Goal: Communication & Community: Share content

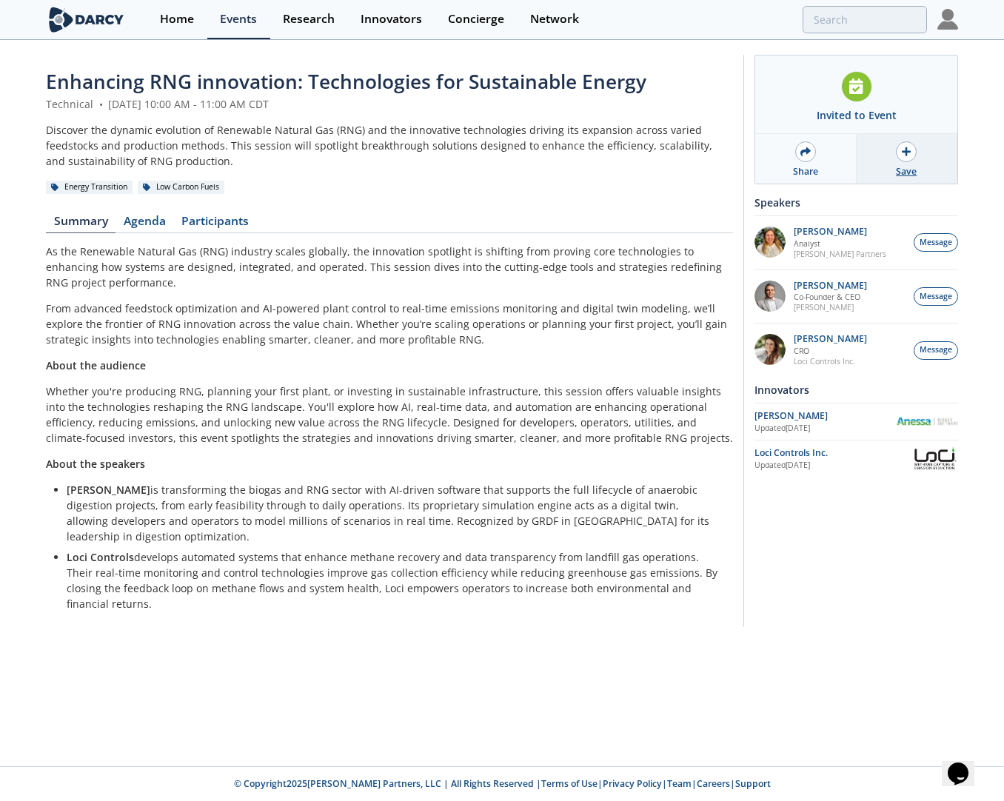
click at [907, 156] on icon at bounding box center [906, 151] width 9 height 9
click at [807, 153] on icon at bounding box center [806, 151] width 10 height 9
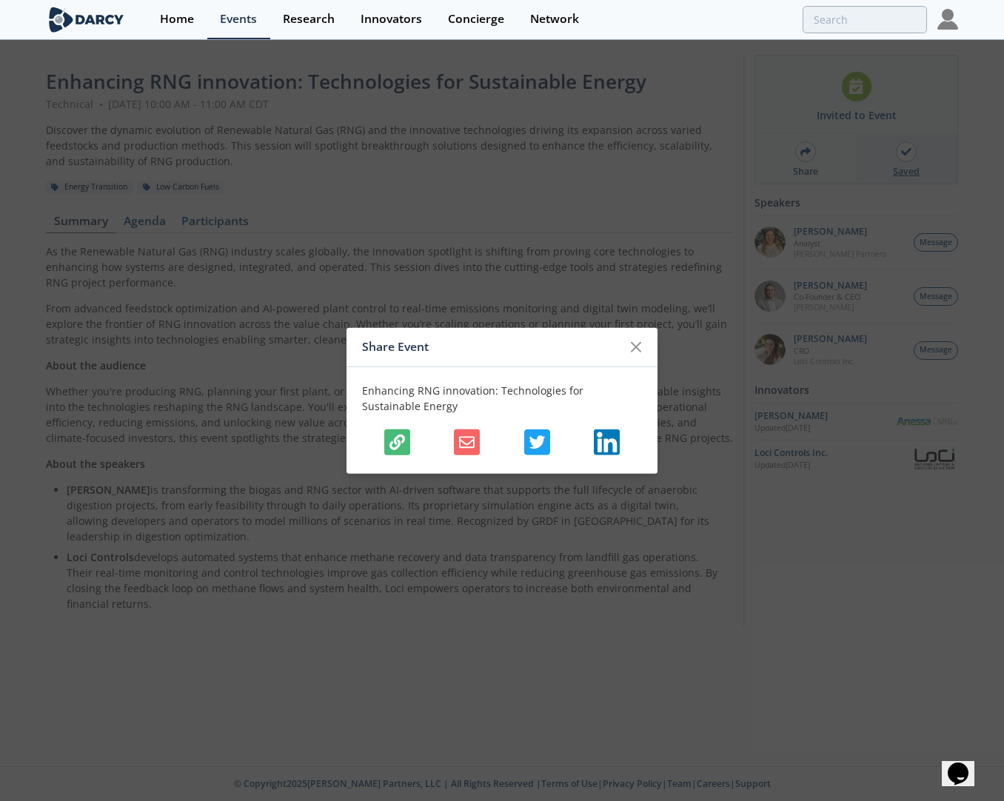
click at [464, 445] on icon "button" at bounding box center [467, 443] width 16 height 16
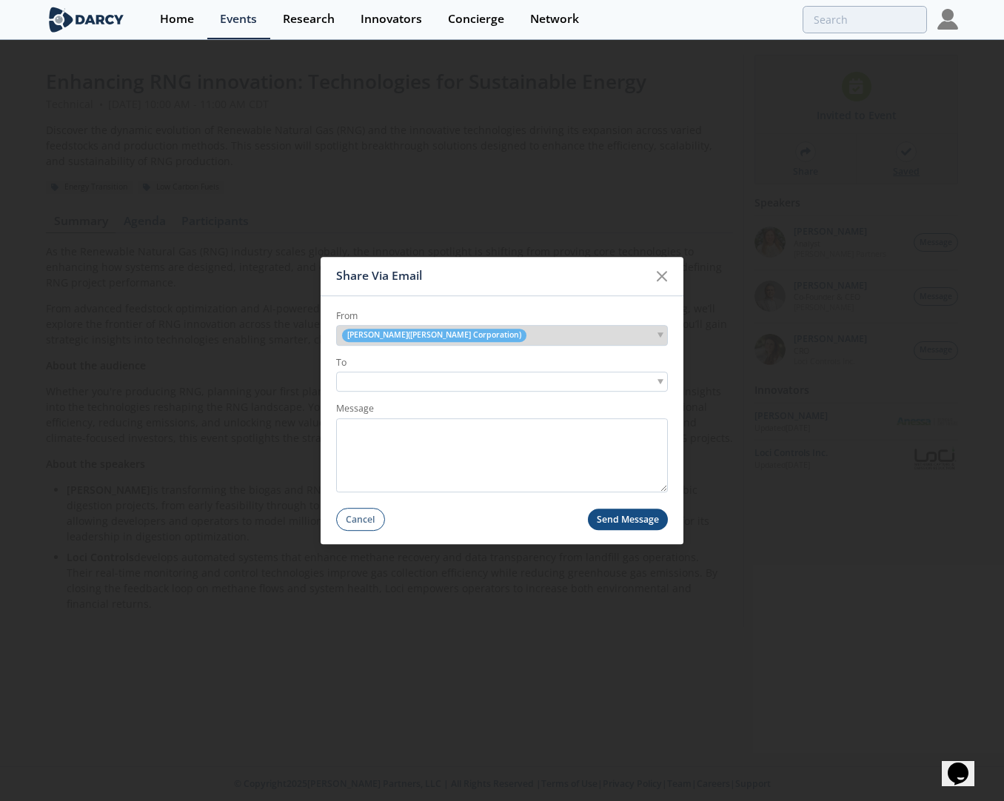
click at [433, 385] on input "search" at bounding box center [391, 383] width 102 height 16
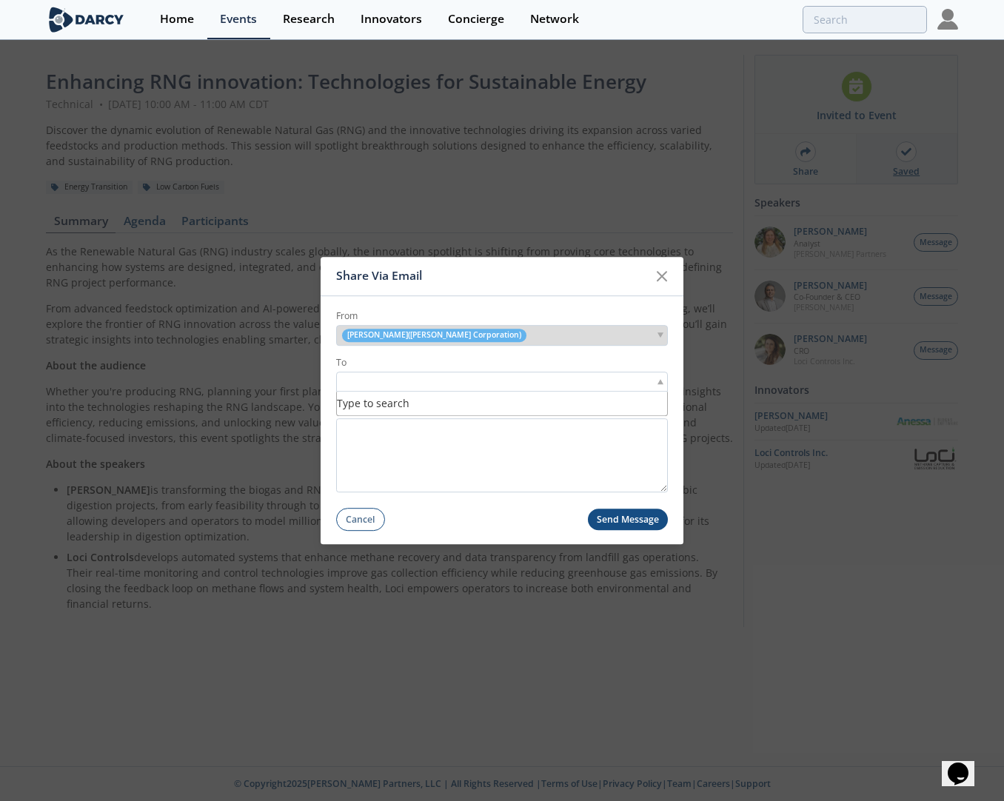
paste input "[PERSON_NAME][EMAIL_ADDRESS][PERSON_NAME][PERSON_NAME][DOMAIN_NAME]"
type input "[PERSON_NAME][EMAIL_ADDRESS][PERSON_NAME][PERSON_NAME][DOMAIN_NAME]"
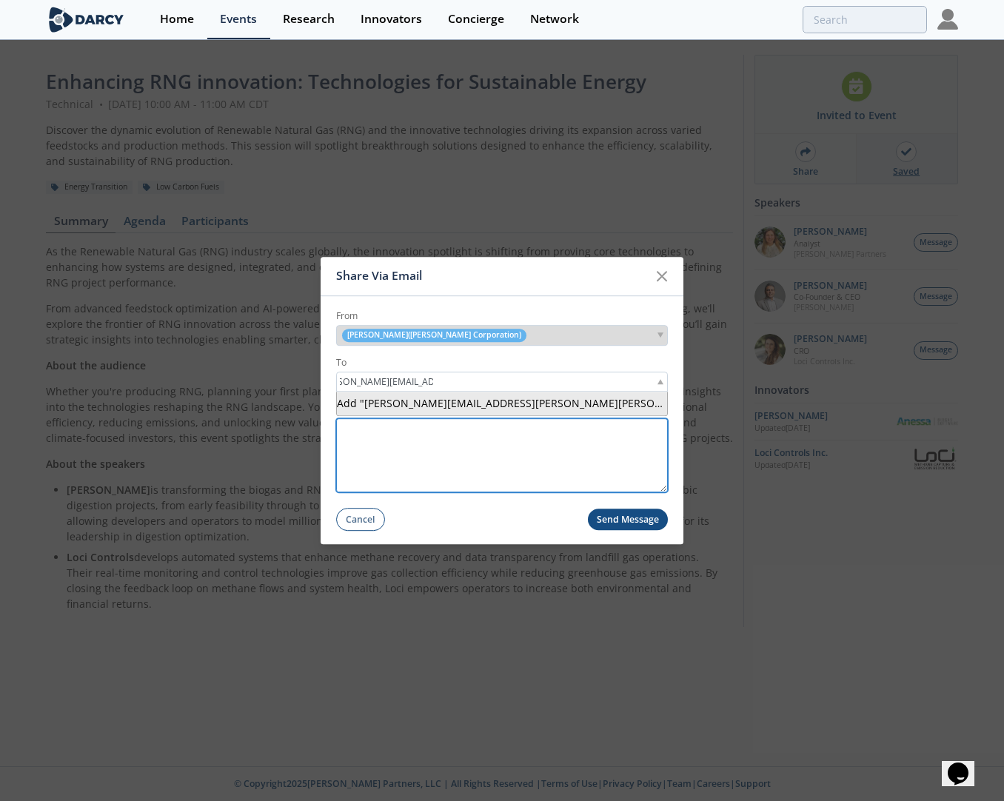
click at [467, 464] on textarea "Message" at bounding box center [502, 455] width 332 height 74
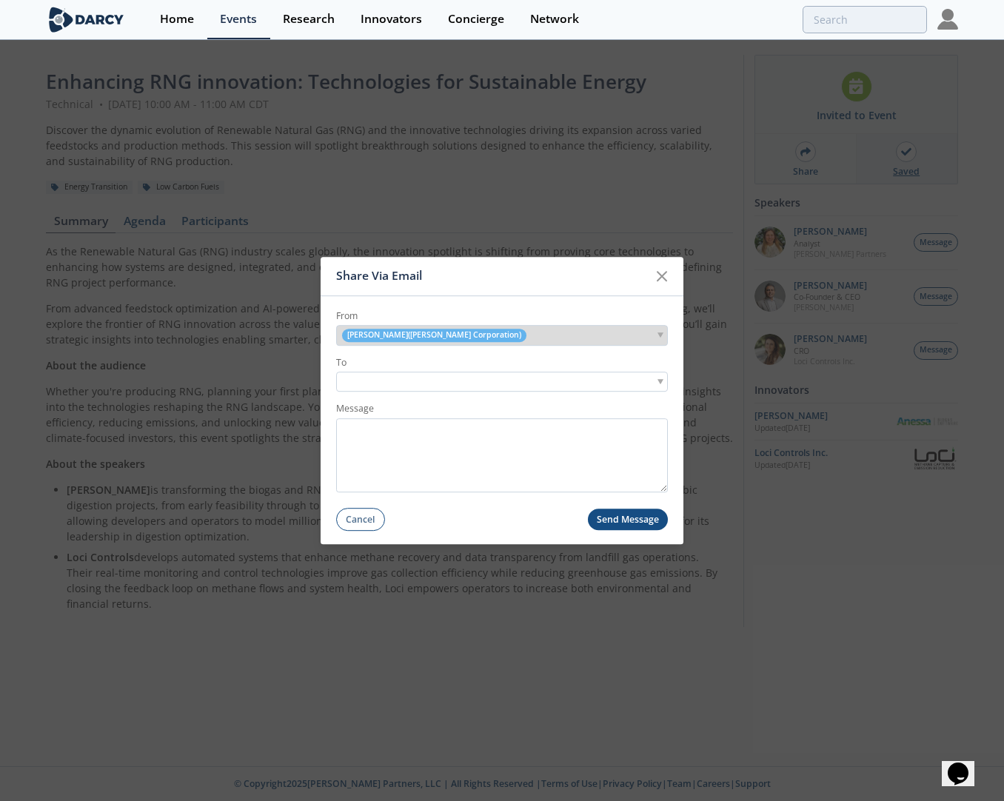
click at [403, 385] on input "search" at bounding box center [391, 383] width 102 height 16
click at [393, 380] on input "search" at bounding box center [391, 383] width 102 height 16
paste input "[PERSON_NAME][EMAIL_ADDRESS][PERSON_NAME][PERSON_NAME][DOMAIN_NAME]"
type input "[PERSON_NAME][EMAIL_ADDRESS][PERSON_NAME][PERSON_NAME][DOMAIN_NAME]"
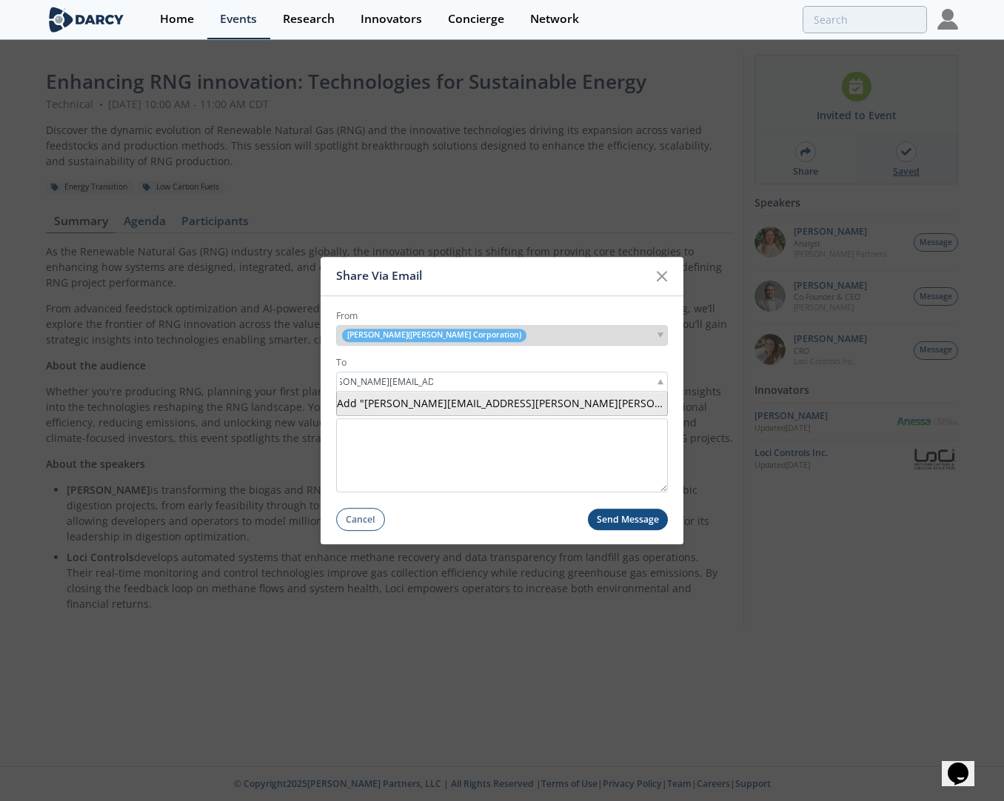
scroll to position [0, 0]
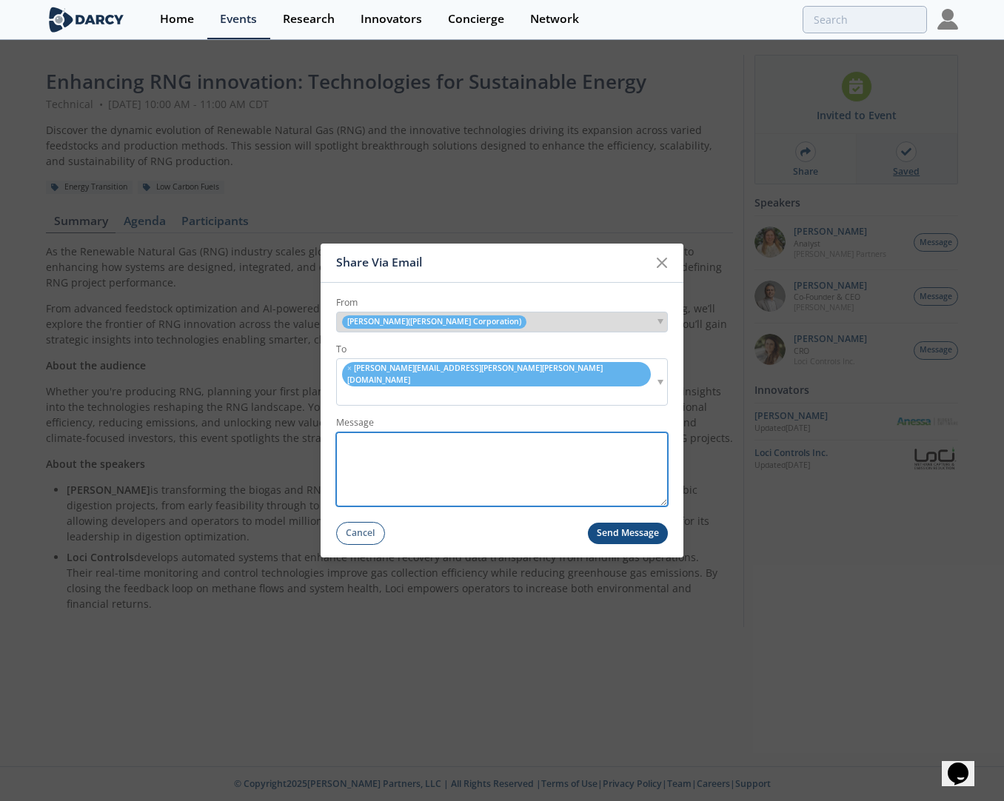
click at [447, 450] on textarea "Message" at bounding box center [502, 470] width 332 height 74
type textarea "Might be an interesting one to listen in on"
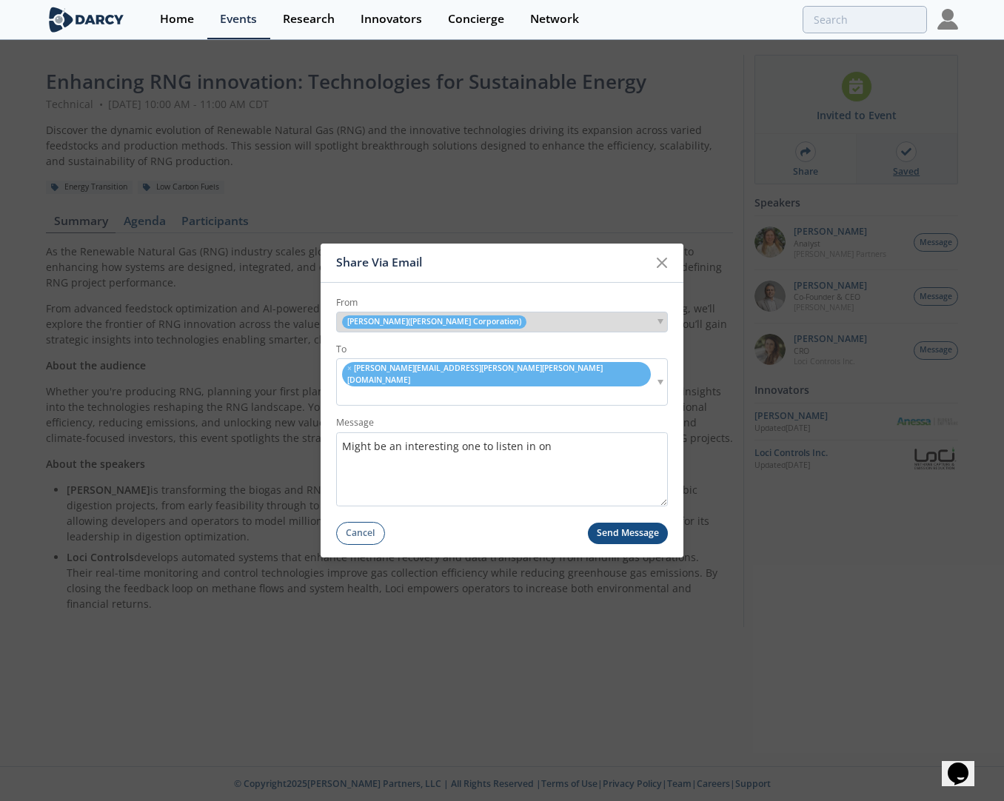
click at [615, 523] on button "Send Message" at bounding box center [628, 533] width 81 height 21
